Goal: Browse casually: Explore the website without a specific task or goal

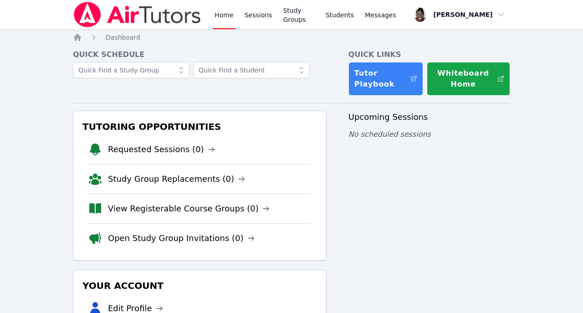
click at [575, 87] on div "Home Sessions Study Groups Students Messages Open user menu Josephine Le Pierro…" at bounding box center [291, 219] width 583 height 438
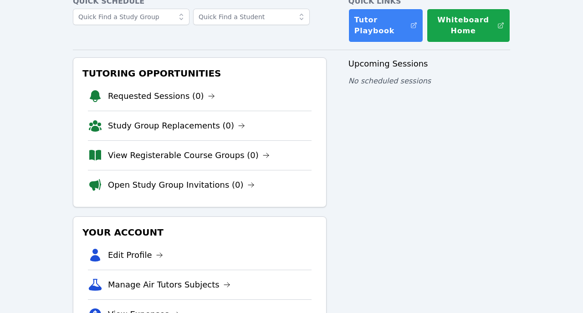
scroll to position [81, 0]
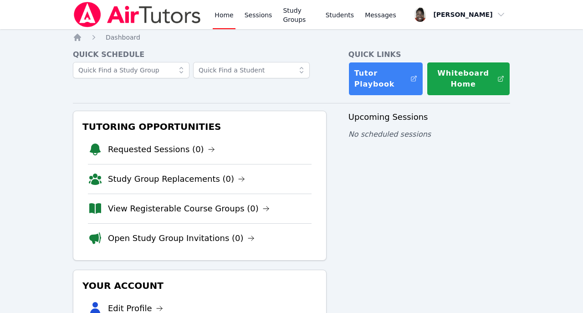
scroll to position [83, 0]
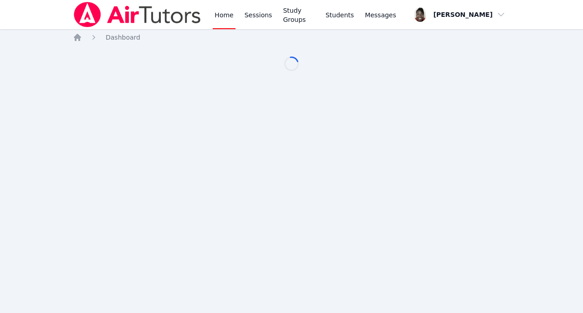
scroll to position [83, 0]
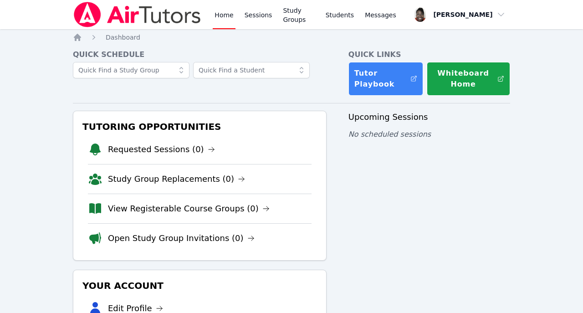
scroll to position [83, 0]
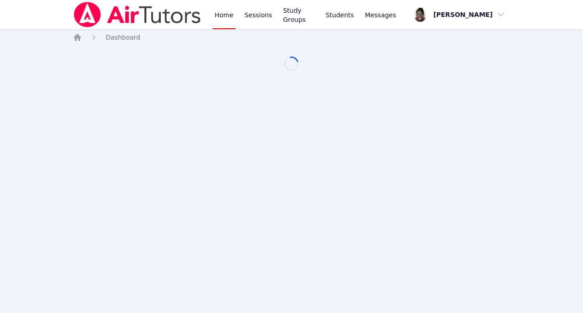
scroll to position [83, 0]
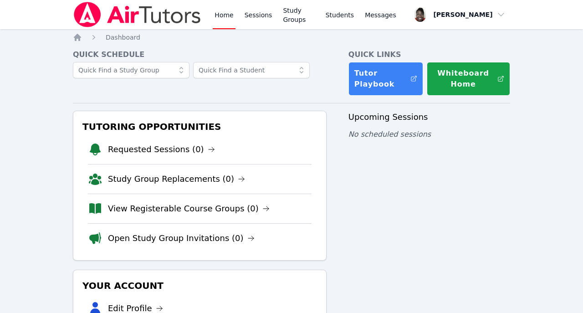
scroll to position [83, 0]
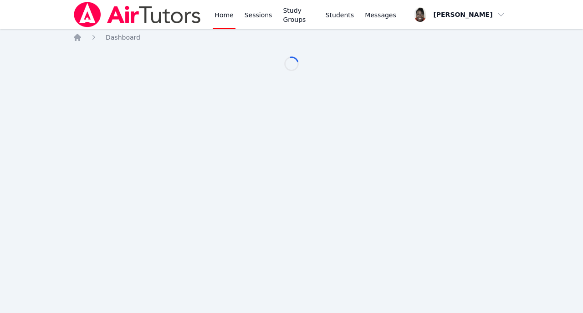
scroll to position [83, 0]
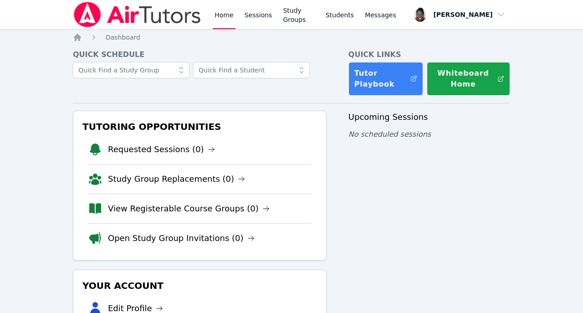
scroll to position [83, 0]
